Goal: Task Accomplishment & Management: Complete application form

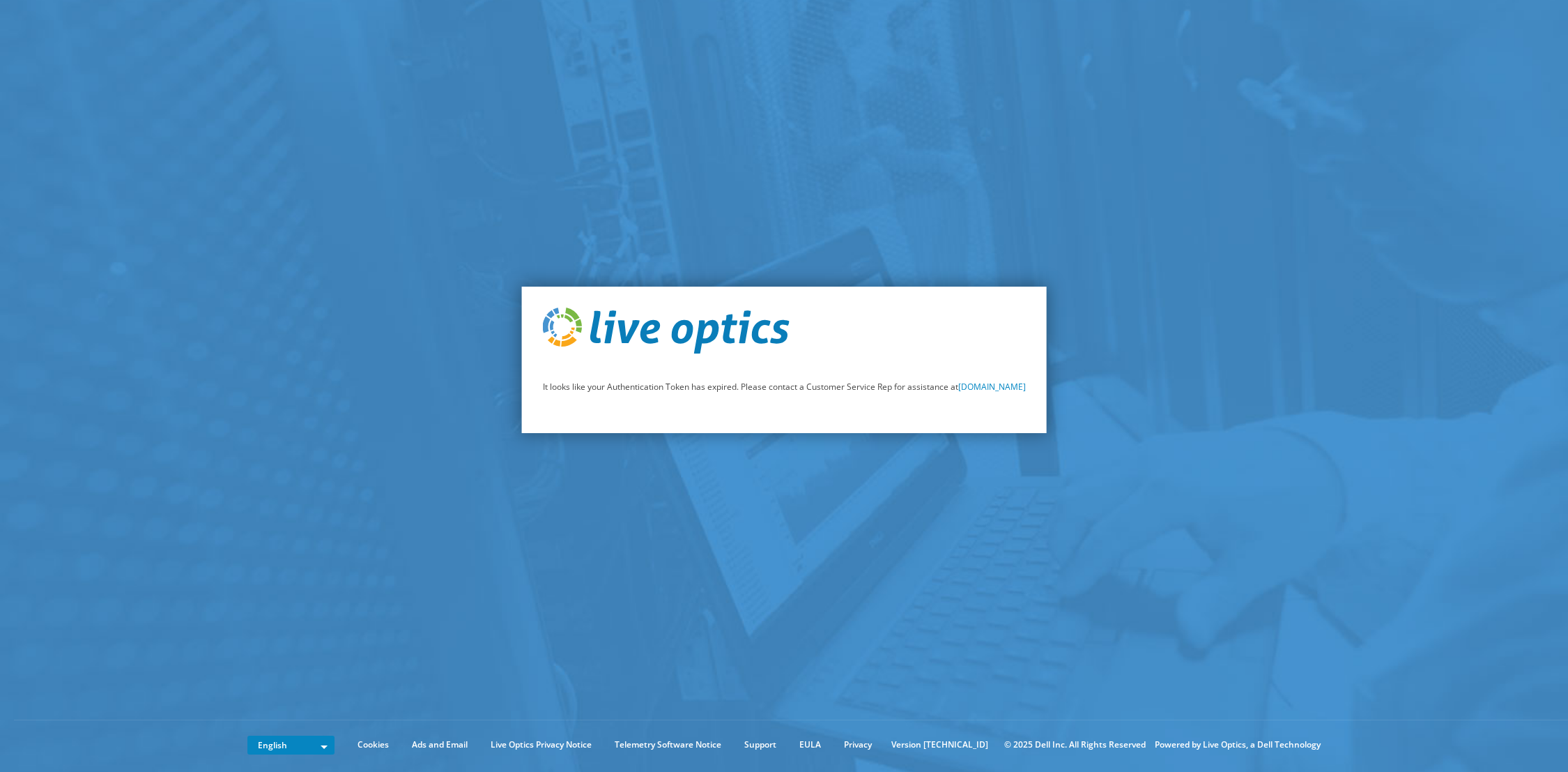
drag, startPoint x: 1387, startPoint y: 497, endPoint x: 1306, endPoint y: 488, distance: 81.5
click at [1387, 497] on section "It looks like your Authentication Token has expired. Please contact a Customer …" at bounding box center [784, 360] width 1568 height 720
click at [1438, 473] on section "It looks like your Authentication Token has expired. Please contact a Customer …" at bounding box center [784, 360] width 1568 height 720
